Goal: Information Seeking & Learning: Learn about a topic

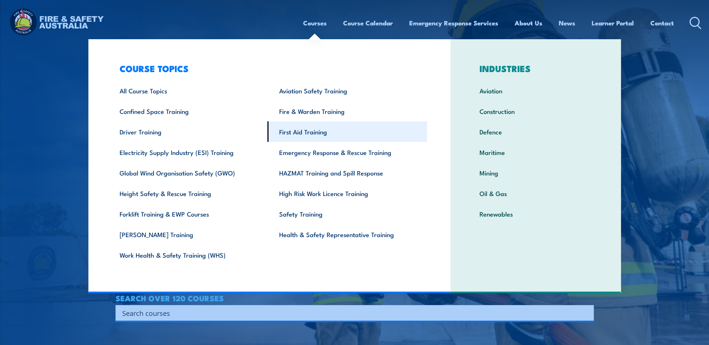
click at [305, 134] on link "First Aid Training" at bounding box center [348, 131] width 160 height 21
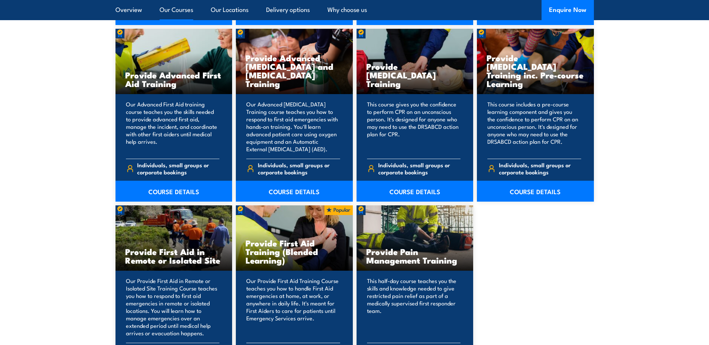
scroll to position [972, 0]
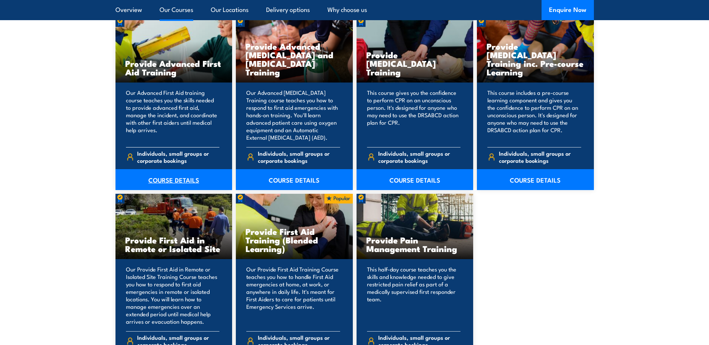
click at [182, 186] on link "COURSE DETAILS" at bounding box center [173, 179] width 117 height 21
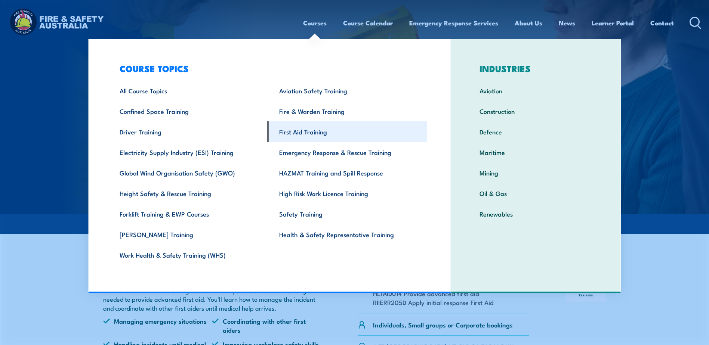
click at [315, 132] on link "First Aid Training" at bounding box center [348, 131] width 160 height 21
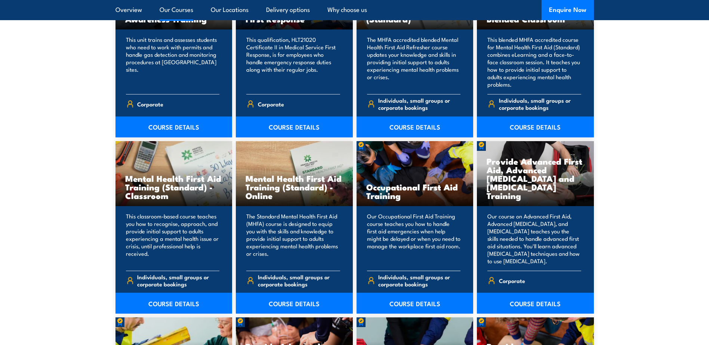
scroll to position [747, 0]
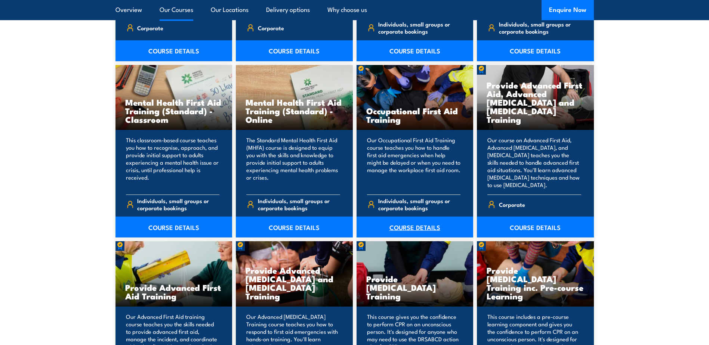
click at [411, 227] on link "COURSE DETAILS" at bounding box center [415, 227] width 117 height 21
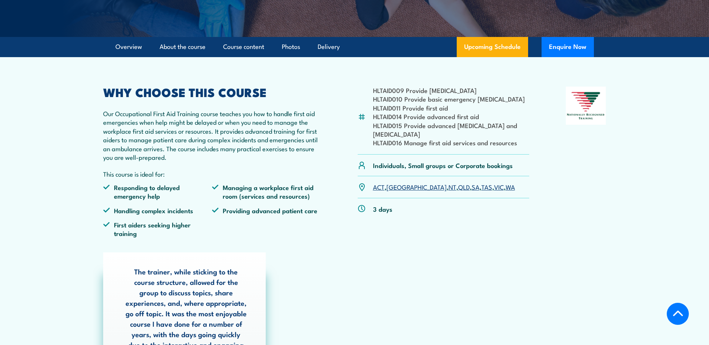
scroll to position [187, 0]
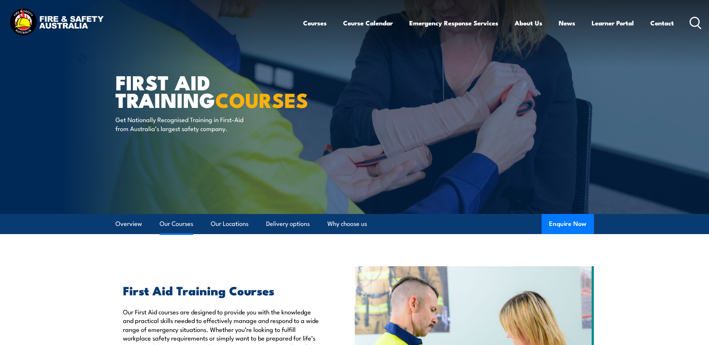
click at [184, 226] on link "Our Courses" at bounding box center [177, 224] width 34 height 20
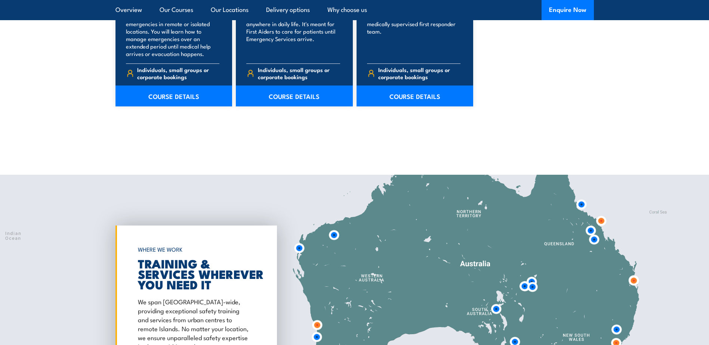
scroll to position [1427, 0]
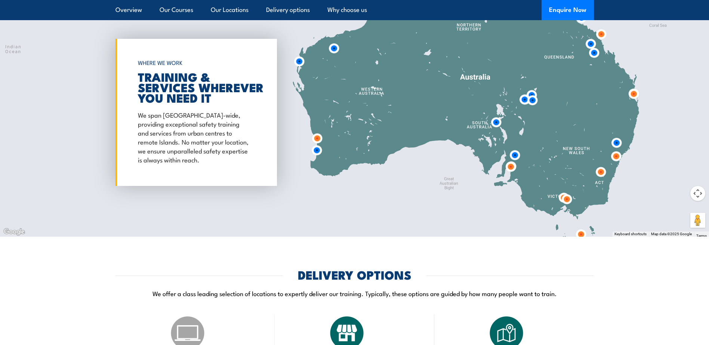
click at [593, 51] on img at bounding box center [594, 53] width 14 height 14
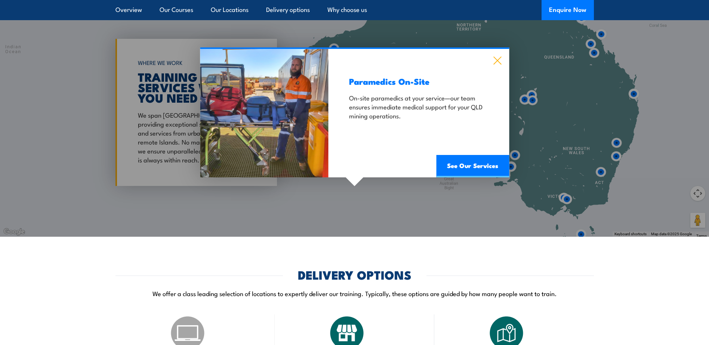
click at [498, 64] on icon at bounding box center [497, 60] width 9 height 8
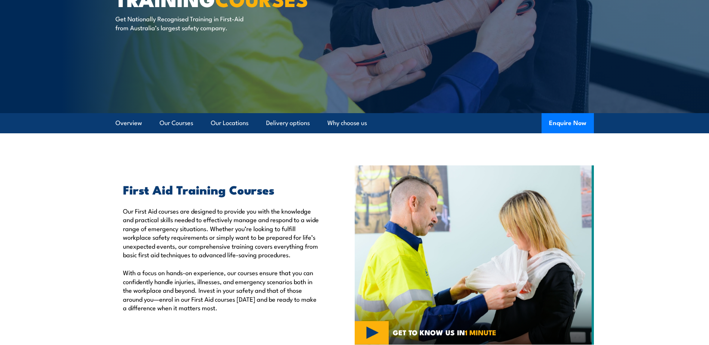
scroll to position [68, 0]
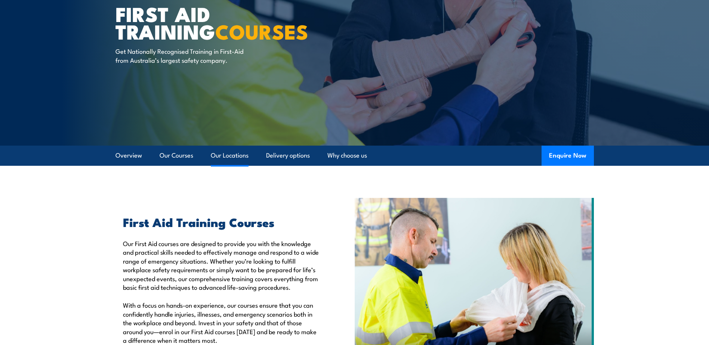
click at [240, 157] on link "Our Locations" at bounding box center [230, 156] width 38 height 20
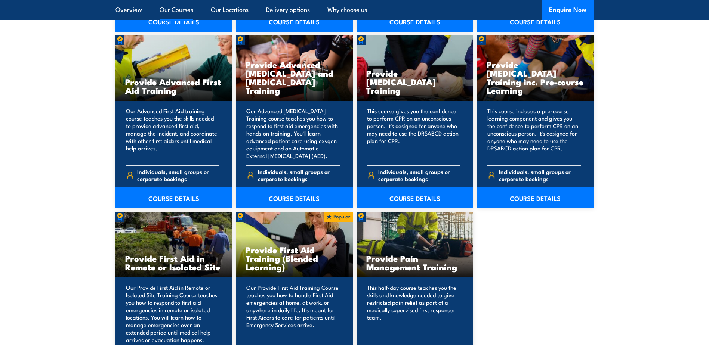
scroll to position [972, 0]
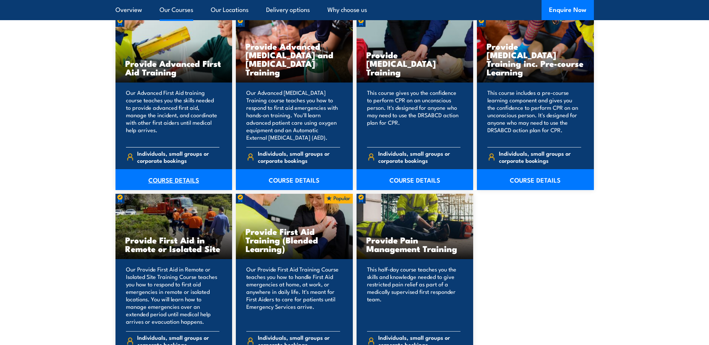
click at [175, 179] on link "COURSE DETAILS" at bounding box center [173, 179] width 117 height 21
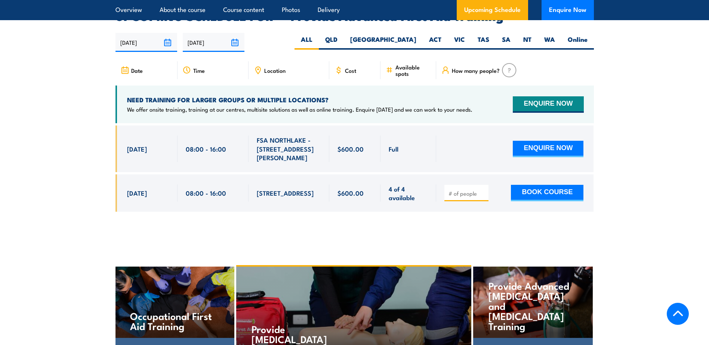
scroll to position [1121, 0]
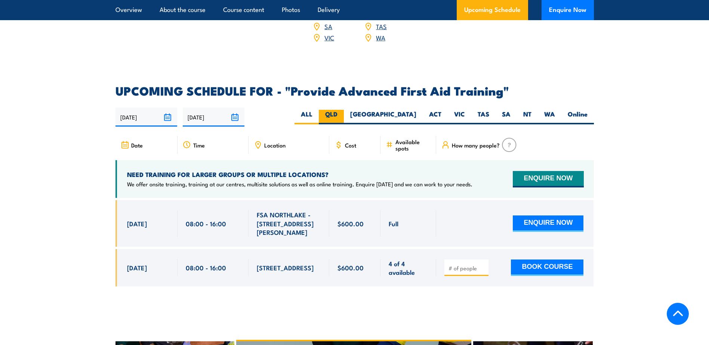
click at [344, 110] on label "QLD" at bounding box center [331, 117] width 25 height 15
click at [342, 110] on input "QLD" at bounding box center [339, 112] width 5 height 5
radio input "true"
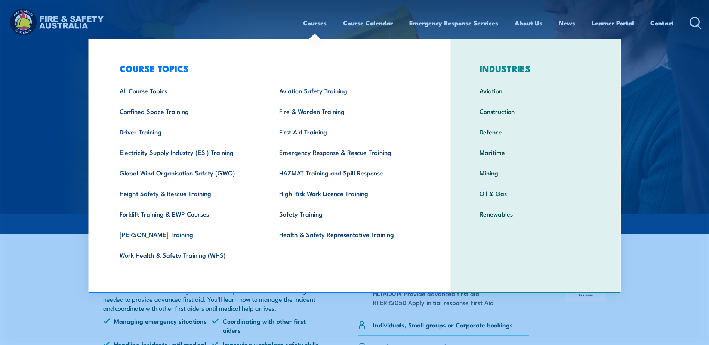
click at [314, 22] on link "Courses" at bounding box center [315, 23] width 24 height 20
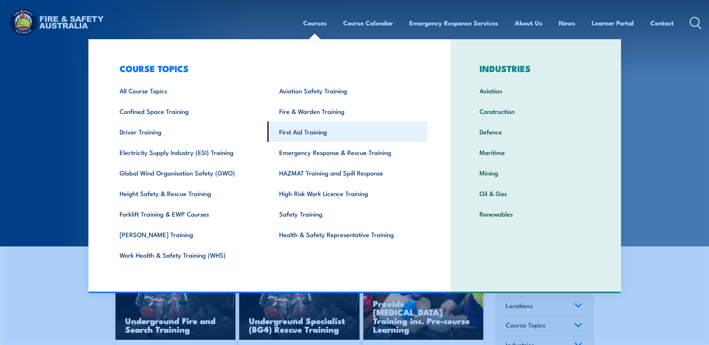
click at [289, 131] on link "First Aid Training" at bounding box center [348, 131] width 160 height 21
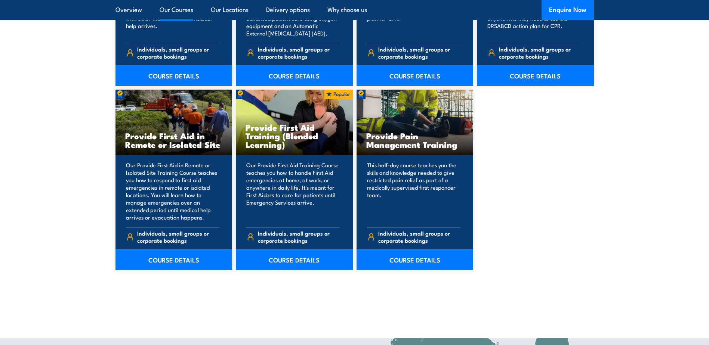
scroll to position [1084, 0]
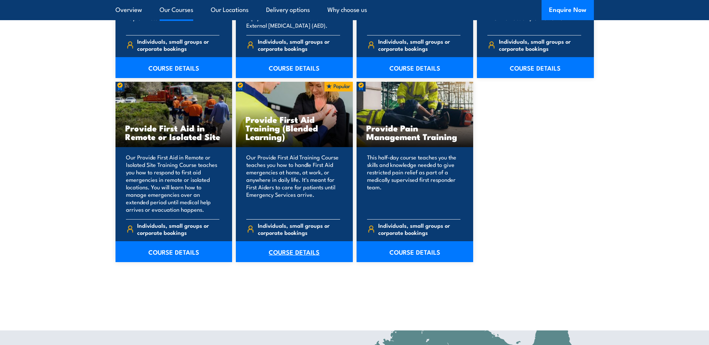
click at [296, 249] on link "COURSE DETAILS" at bounding box center [294, 251] width 117 height 21
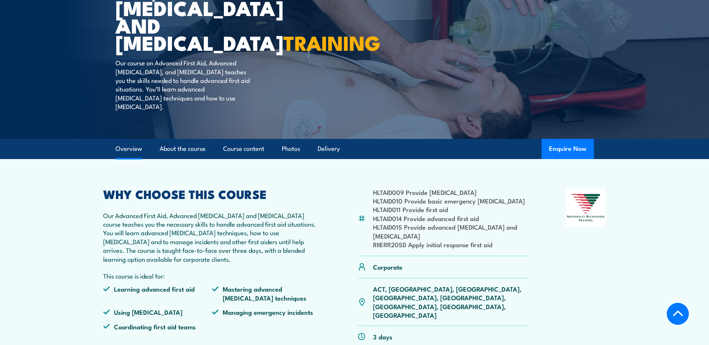
scroll to position [224, 0]
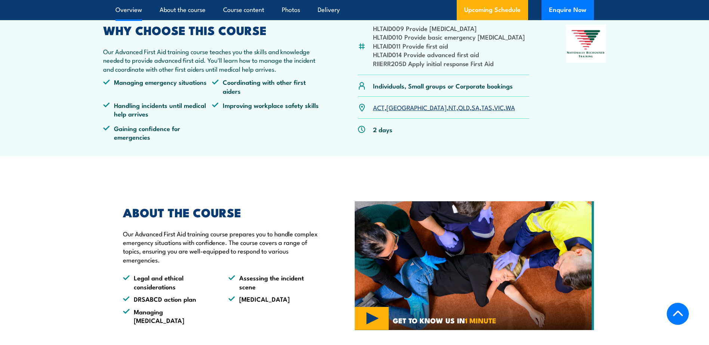
scroll to position [187, 0]
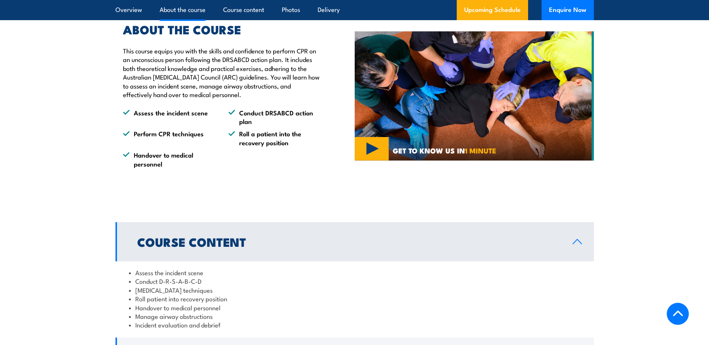
scroll to position [635, 0]
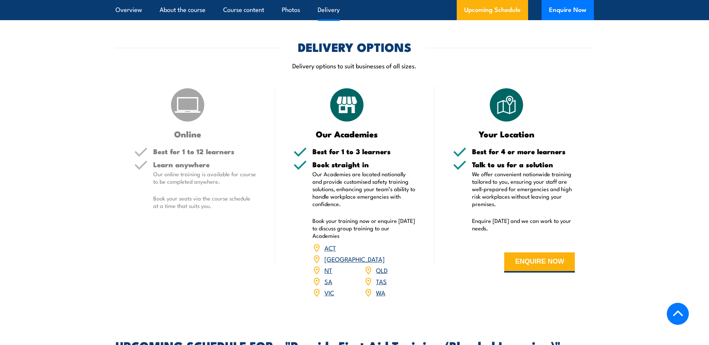
scroll to position [1196, 0]
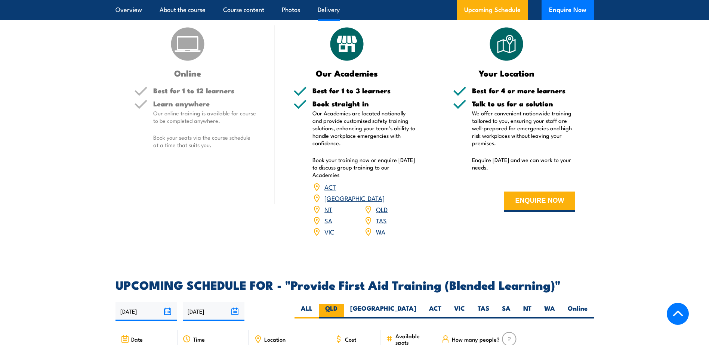
click at [344, 310] on label "QLD" at bounding box center [331, 311] width 25 height 15
click at [342, 309] on input "QLD" at bounding box center [339, 306] width 5 height 5
radio input "true"
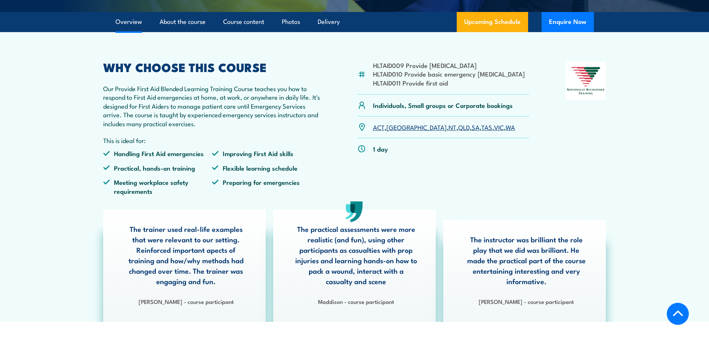
scroll to position [98, 0]
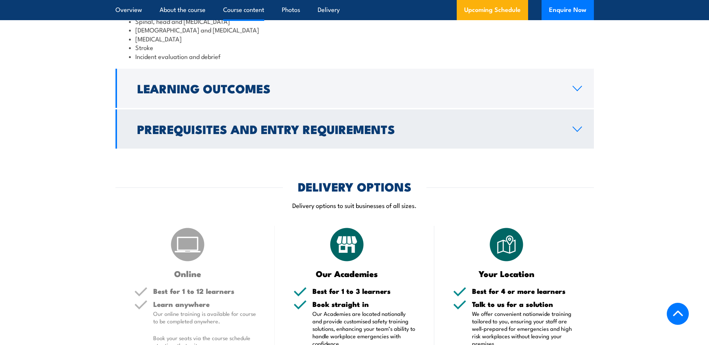
click at [207, 134] on h2 "Prerequisites and Entry Requirements" at bounding box center [348, 129] width 423 height 10
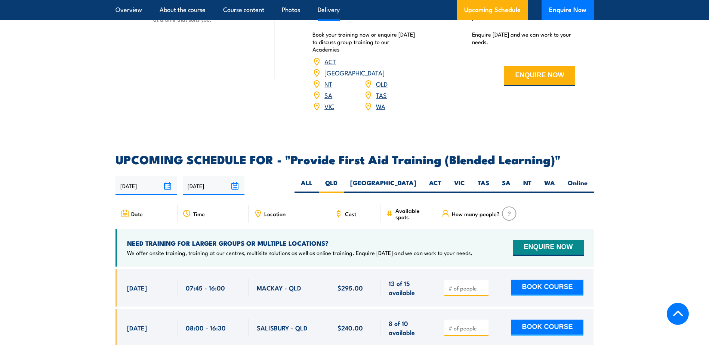
scroll to position [1452, 0]
